Goal: Information Seeking & Learning: Learn about a topic

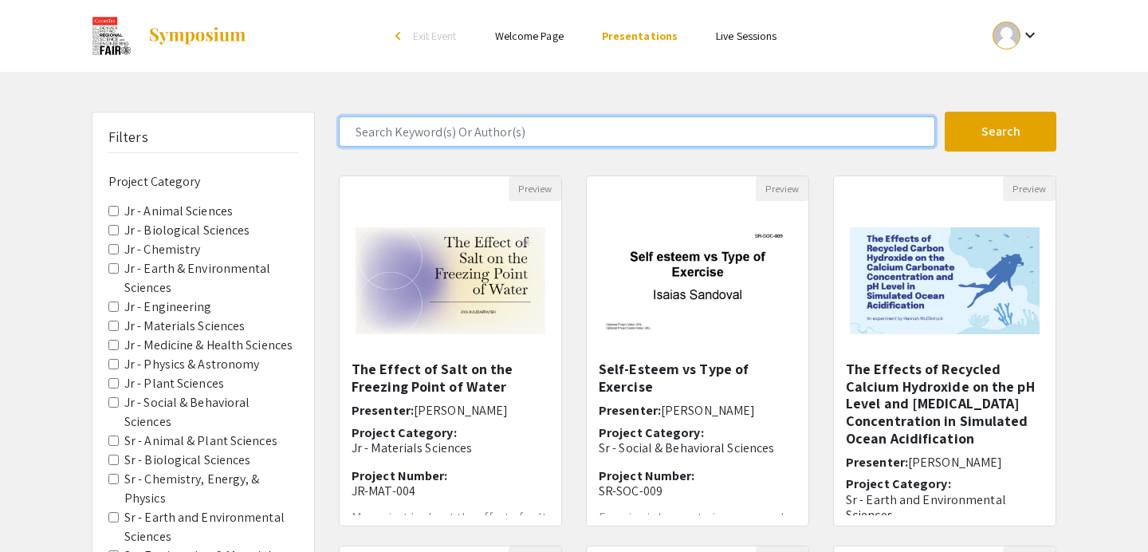
click at [484, 125] on input "Search Keyword(s) Or Author(s)" at bounding box center [637, 131] width 596 height 30
type input "[PERSON_NAME]"
click at [945, 112] on button "Search" at bounding box center [1001, 132] width 112 height 40
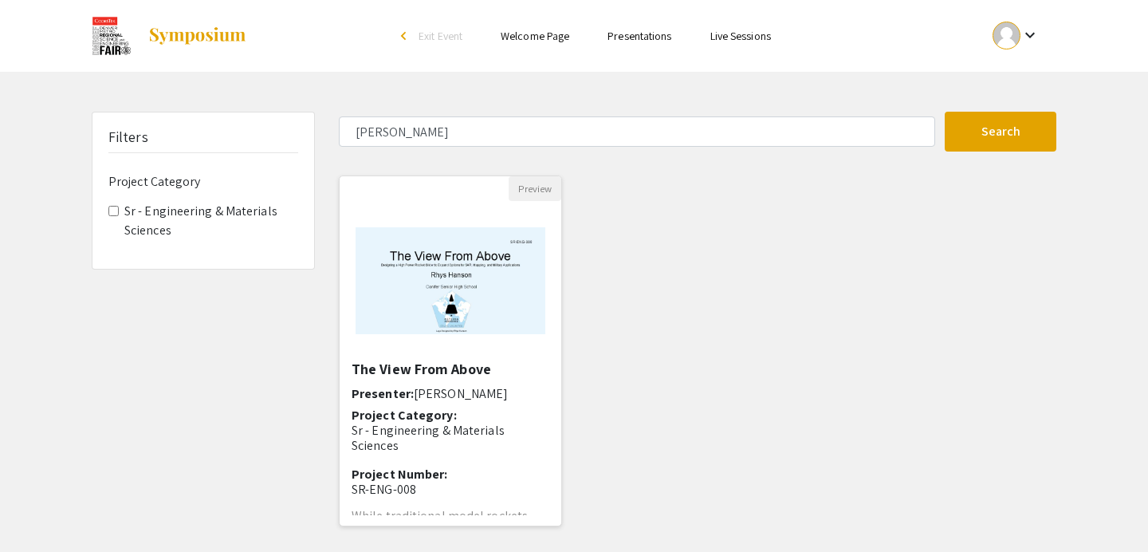
click at [495, 306] on img "Open Presentation <p>The View From Above</p>" at bounding box center [451, 280] width 222 height 139
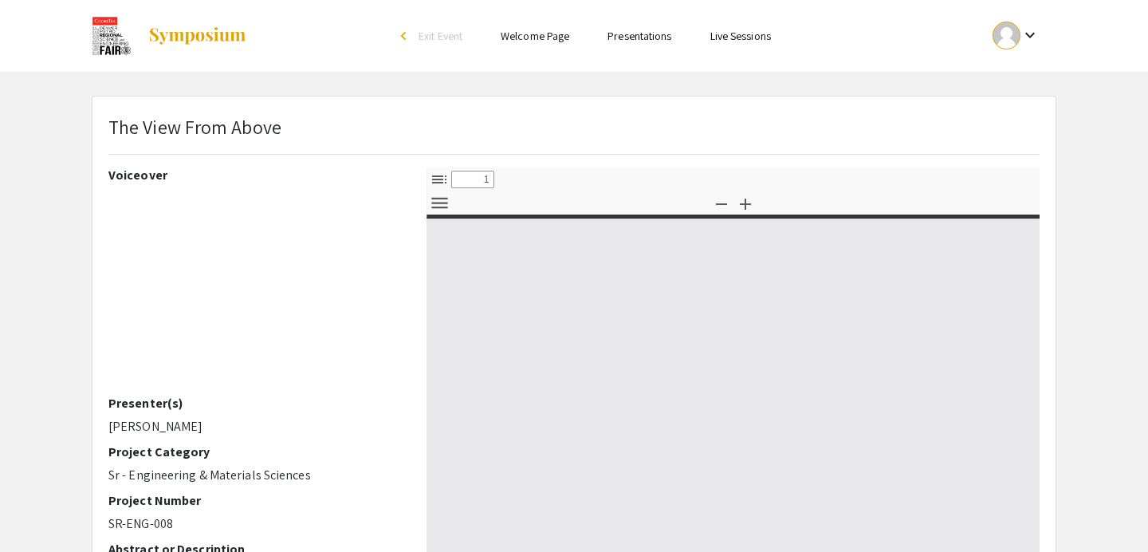
select select "custom"
type input "0"
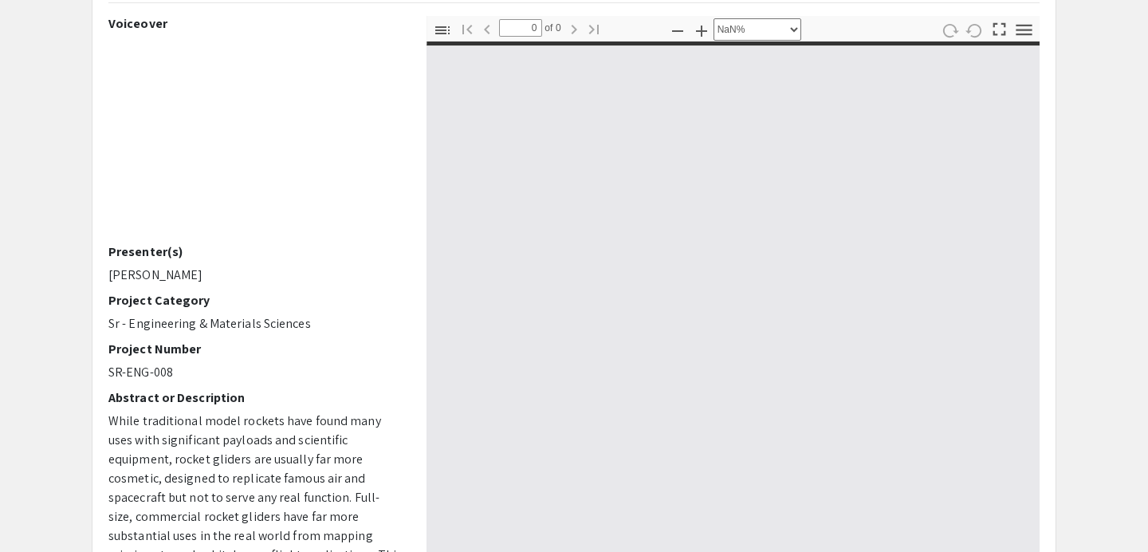
scroll to position [276, 0]
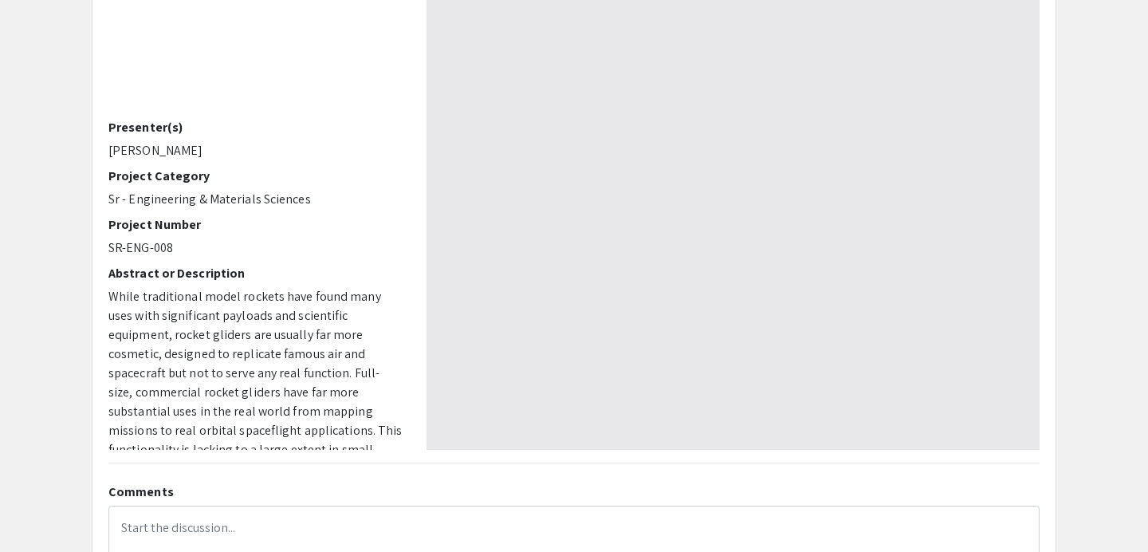
select select "auto"
type input "1"
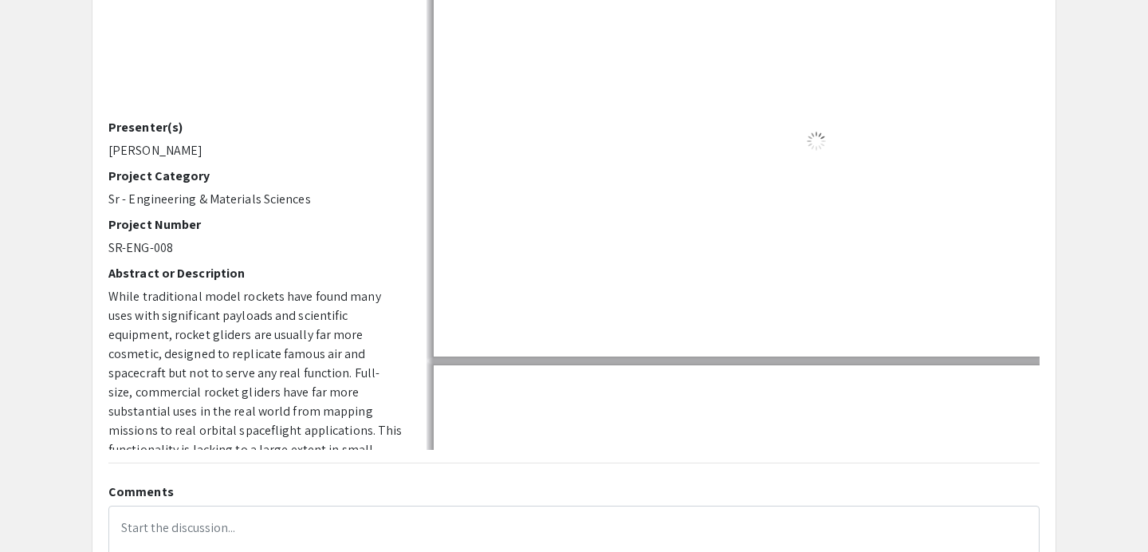
select select "auto"
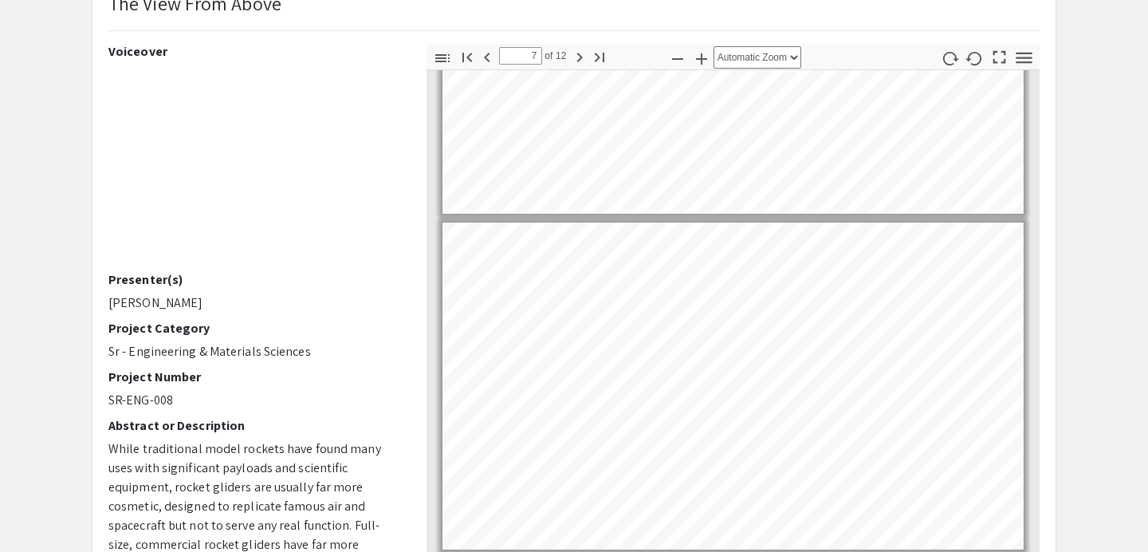
scroll to position [1874, 0]
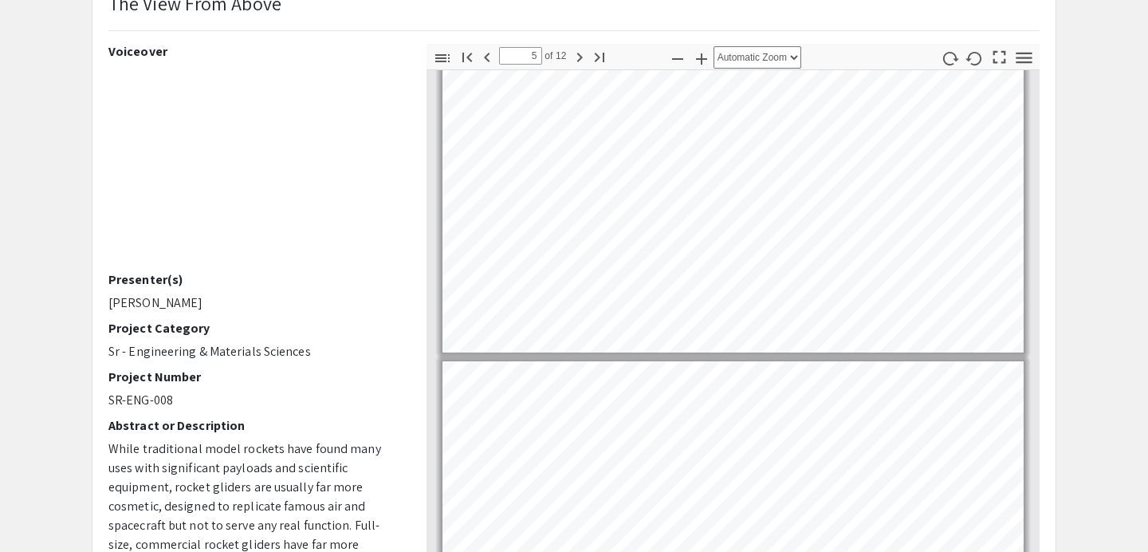
type input "4"
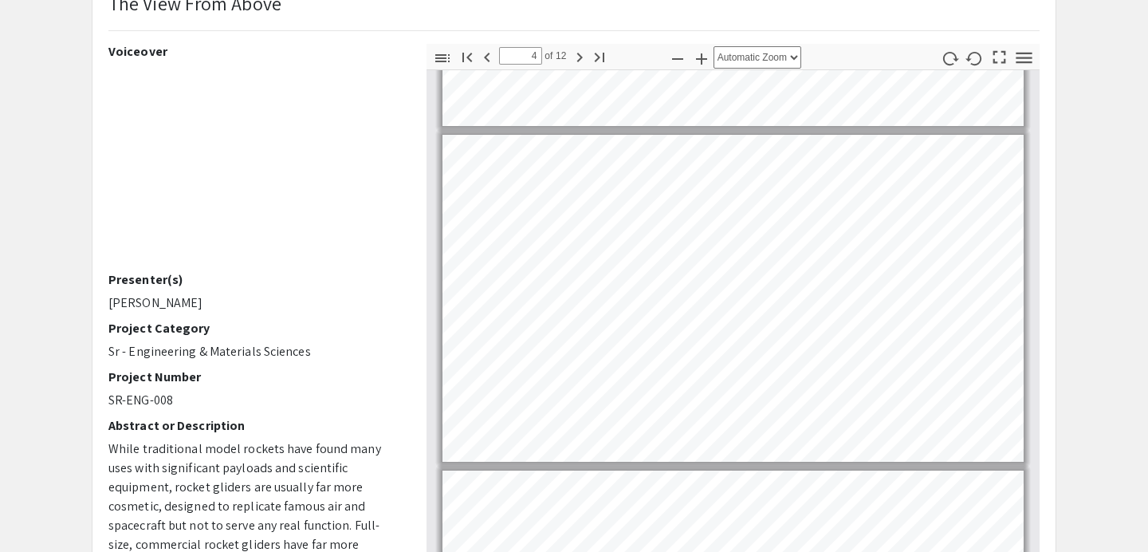
scroll to position [834, 0]
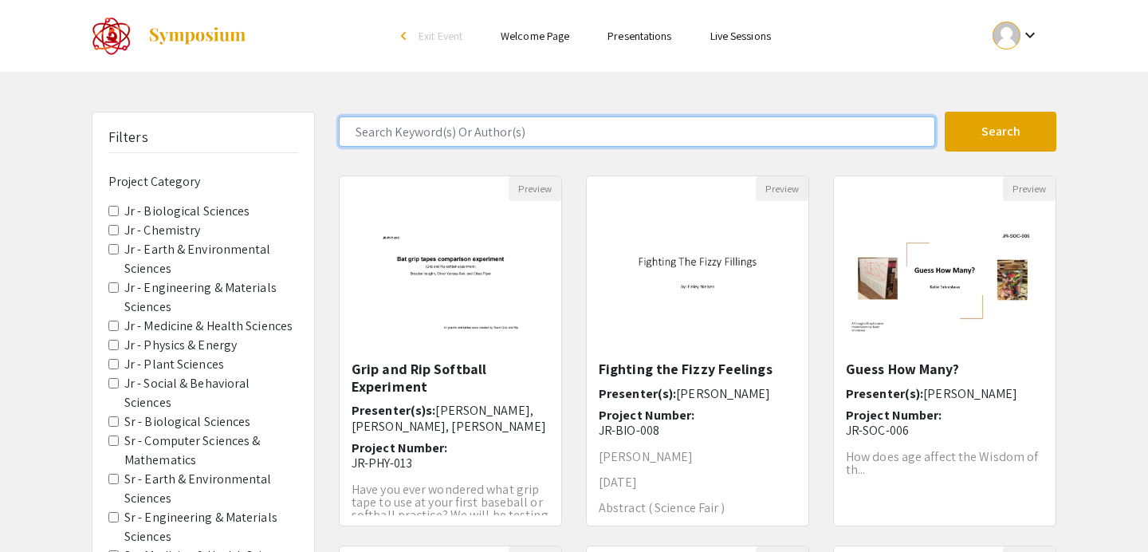
click at [524, 138] on input "Search Keyword(s) Or Author(s)" at bounding box center [637, 131] width 596 height 30
type input "[PERSON_NAME]"
click at [945, 112] on button "Search" at bounding box center [1001, 132] width 112 height 40
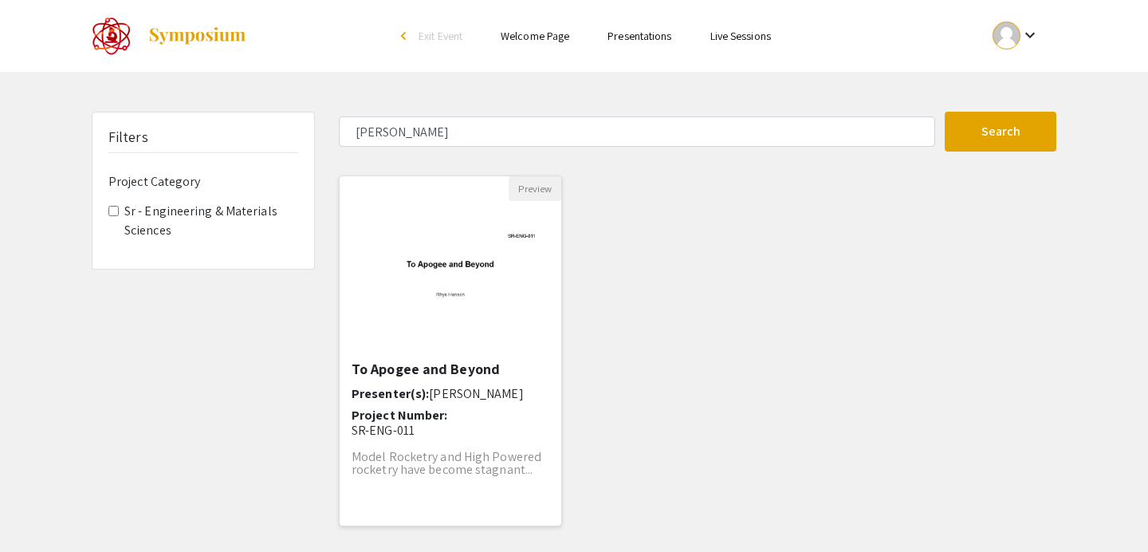
click at [498, 285] on img "Open Presentation <p>To Apogee and Beyond</p>" at bounding box center [451, 280] width 222 height 139
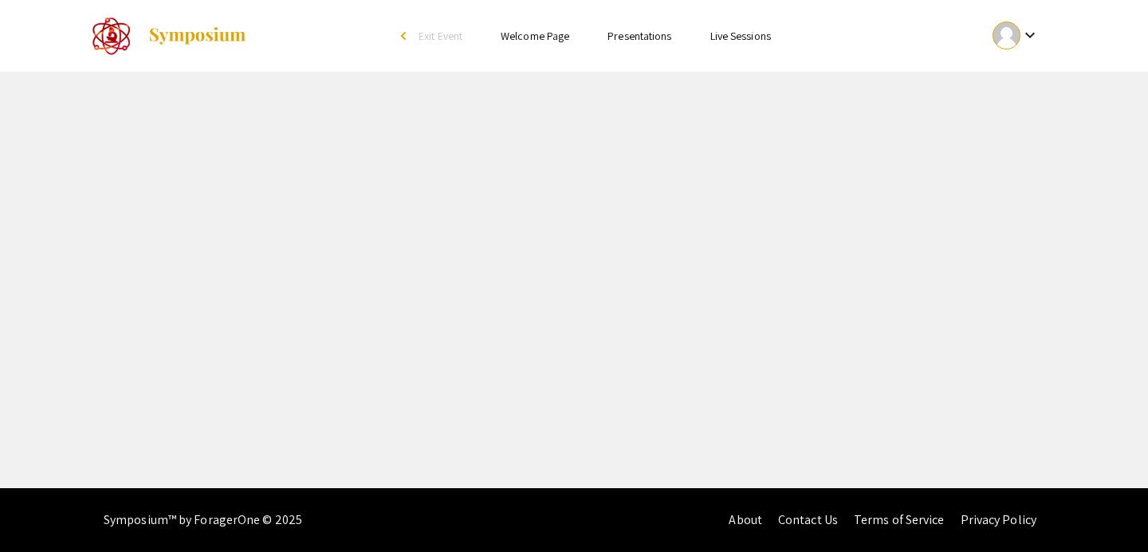
select select "custom"
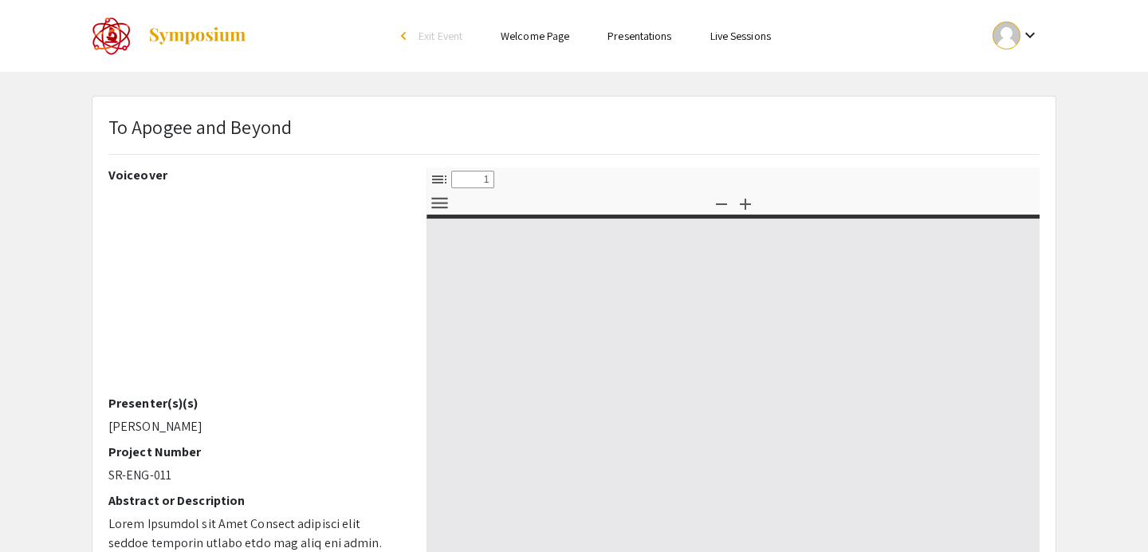
type input "0"
select select "custom"
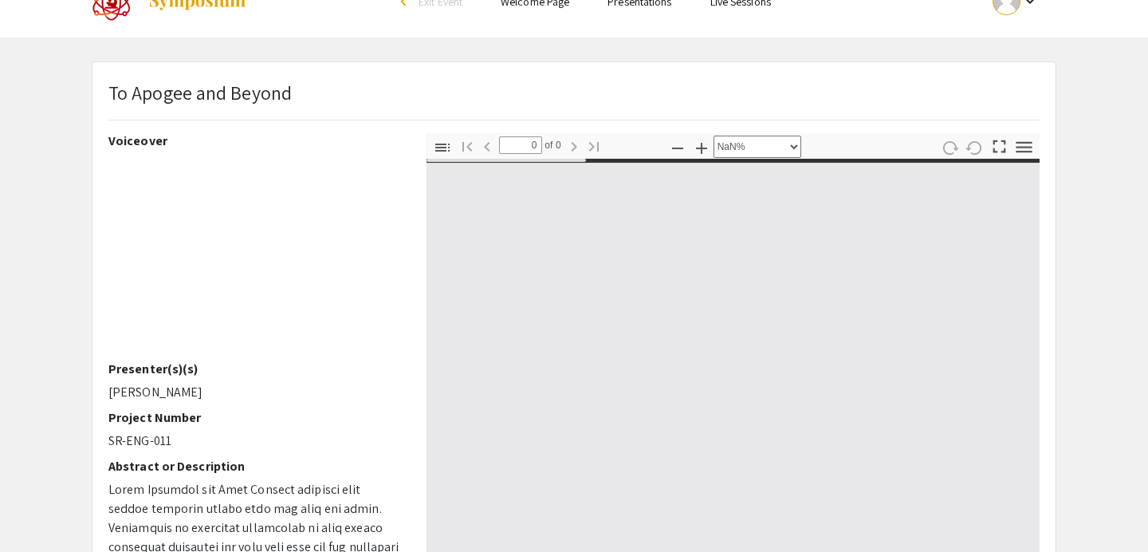
type input "1"
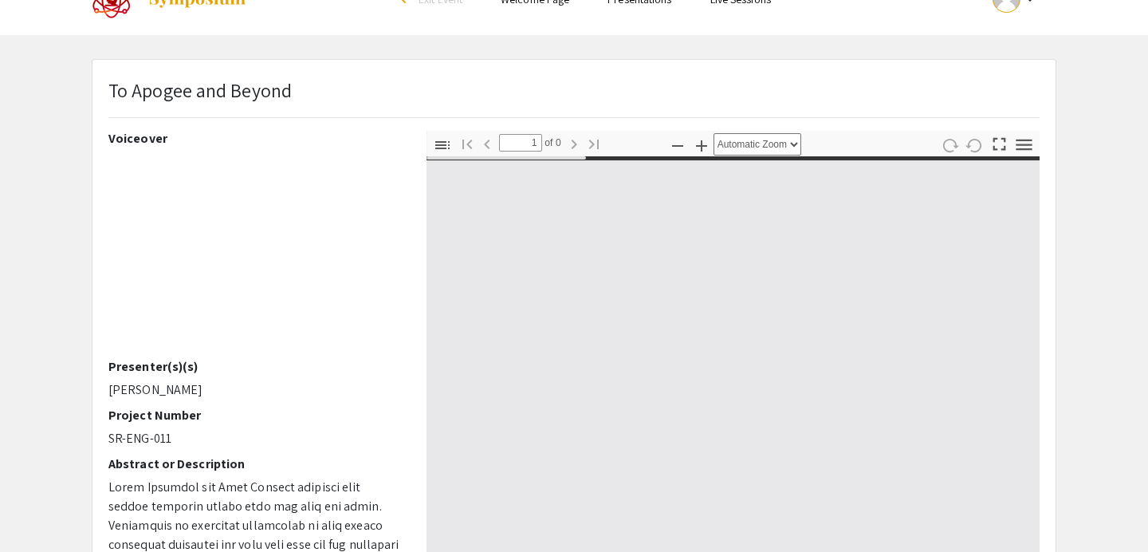
scroll to position [37, 0]
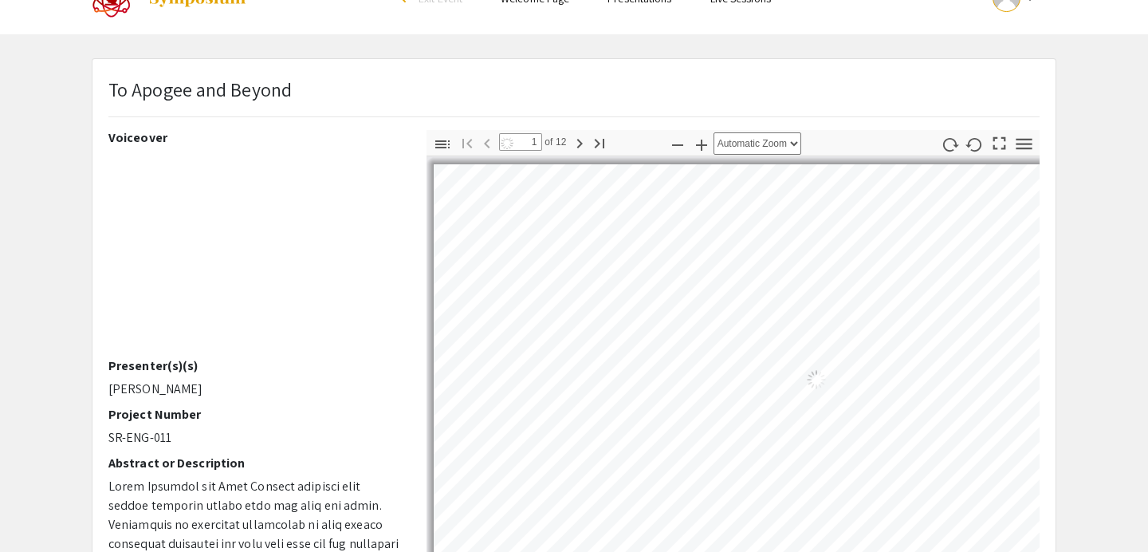
select select "auto"
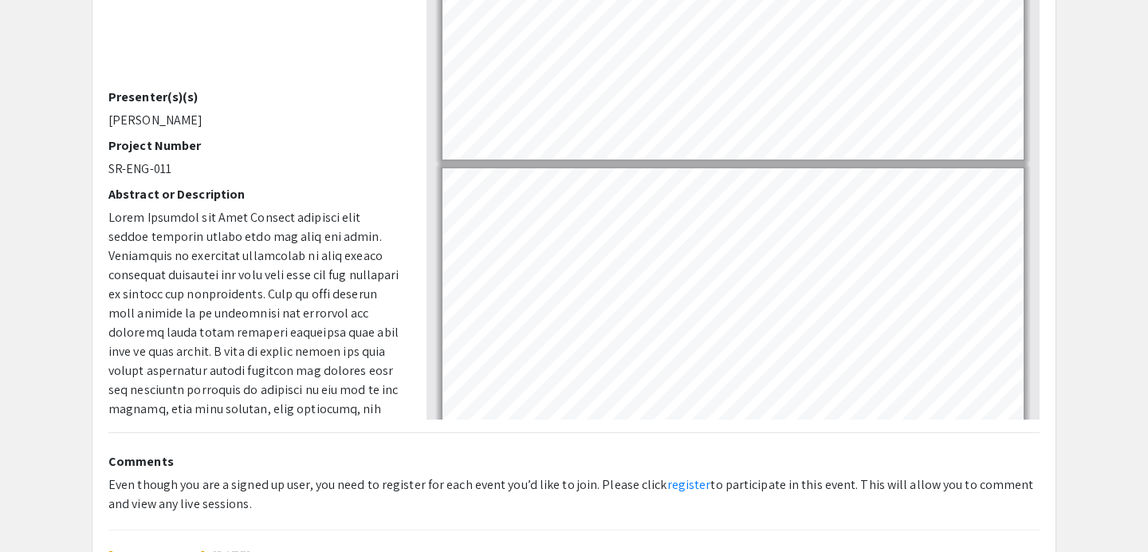
scroll to position [0, 0]
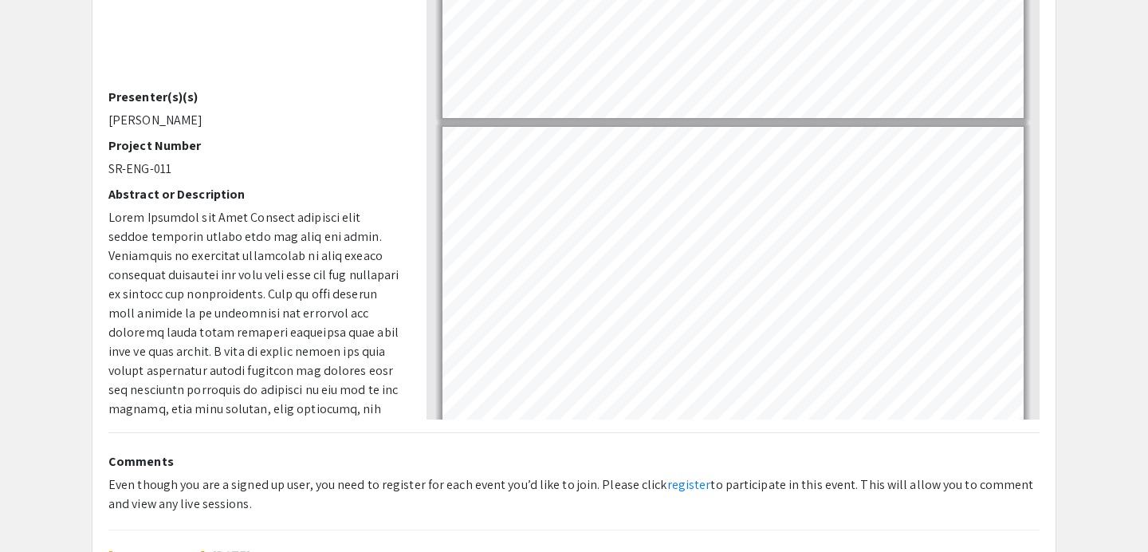
type input "1"
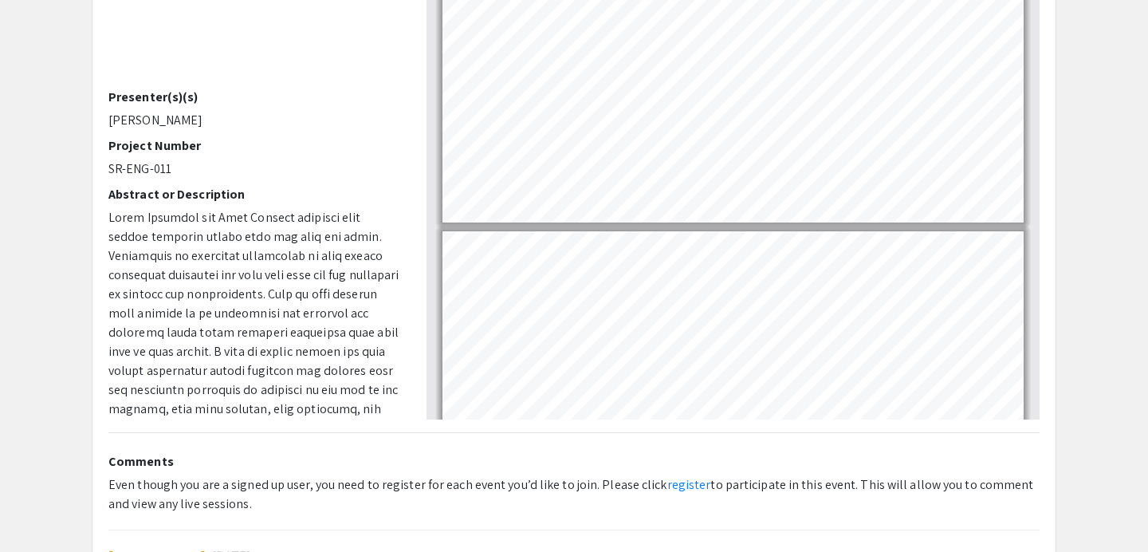
scroll to position [178, 0]
